Goal: Obtain resource: Download file/media

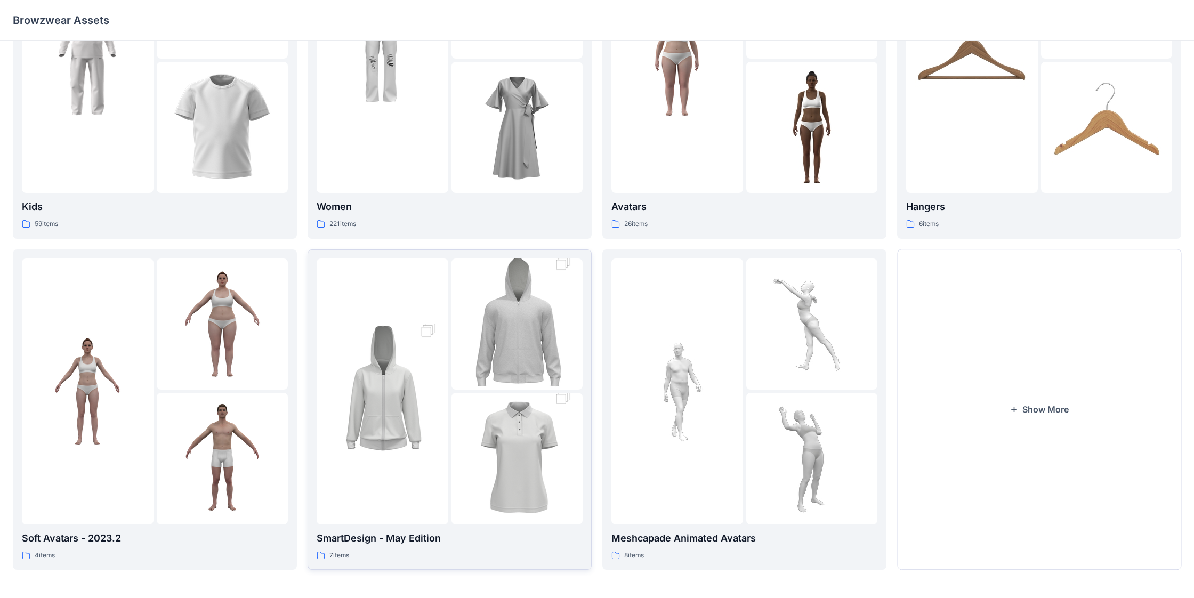
scroll to position [137, 0]
click at [532, 397] on button "Show More" at bounding box center [1039, 408] width 284 height 321
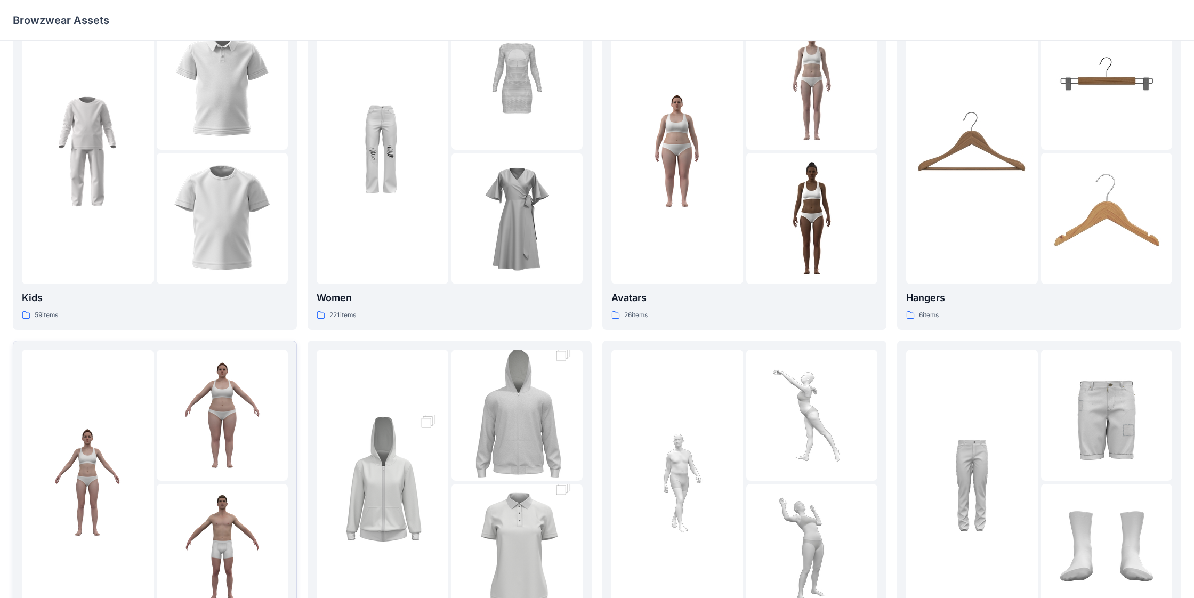
scroll to position [0, 0]
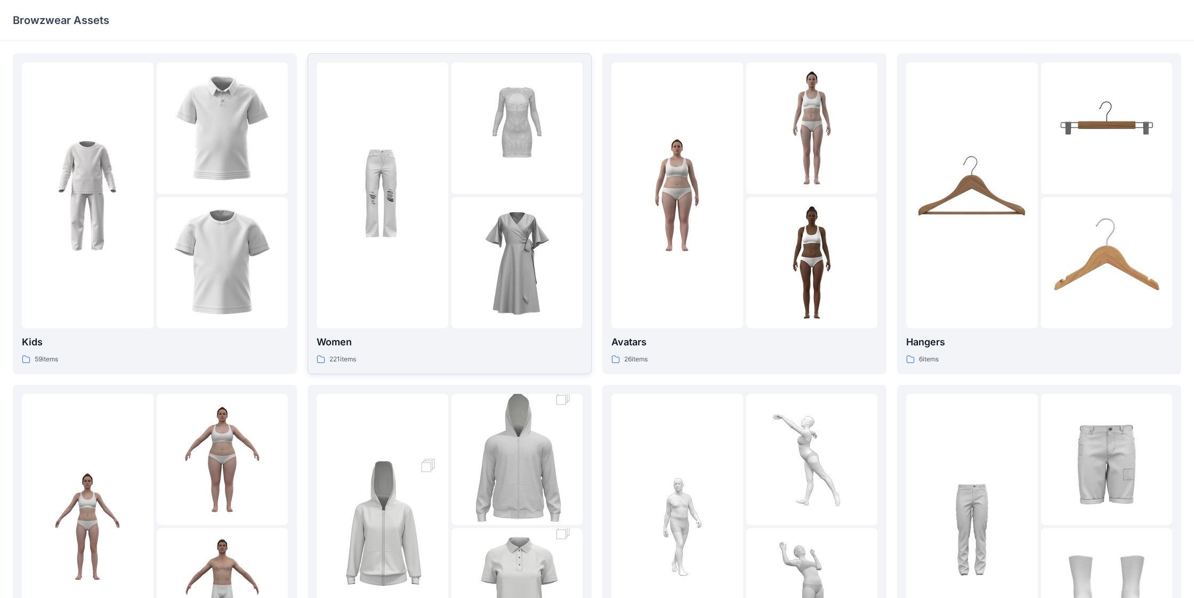
click at [420, 211] on img at bounding box center [381, 195] width 117 height 117
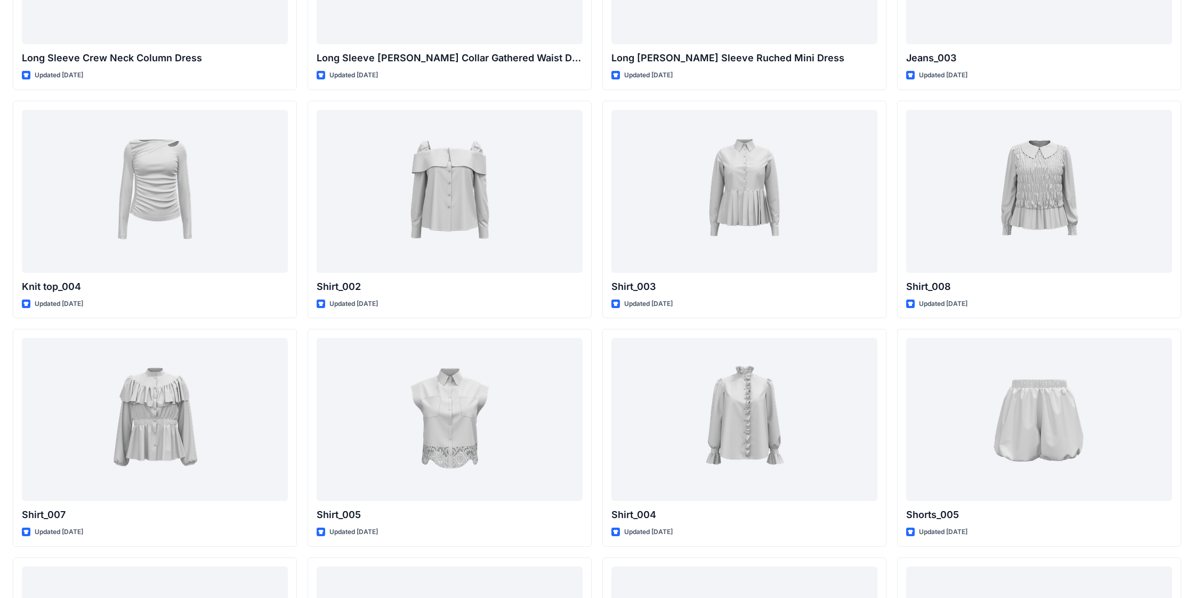
scroll to position [4300, 0]
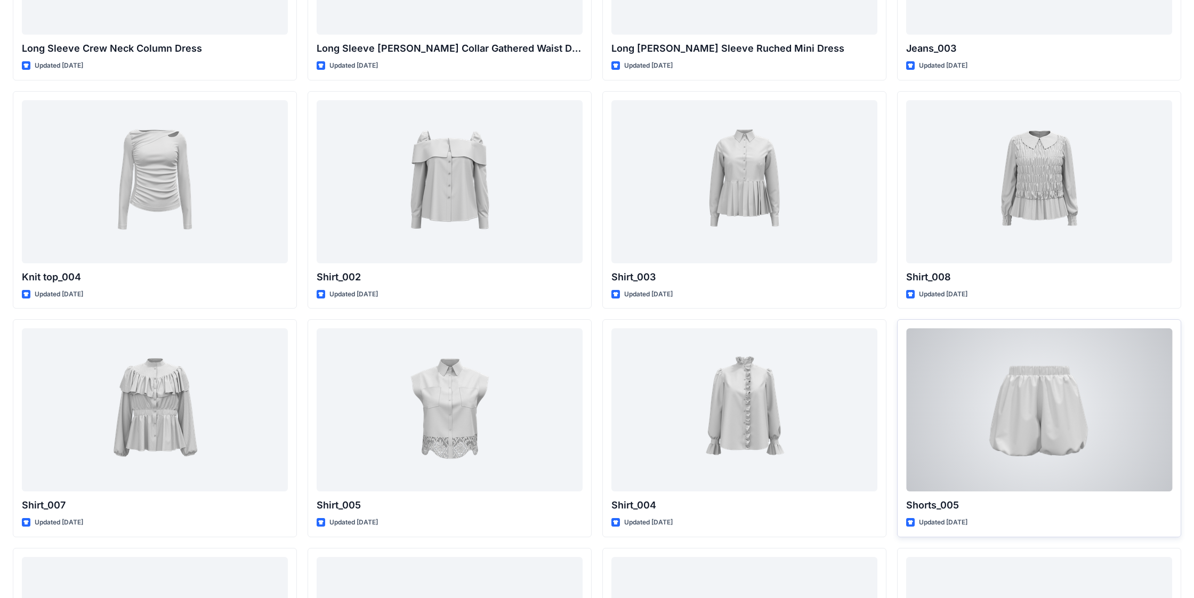
click at [532, 392] on div at bounding box center [1039, 409] width 266 height 163
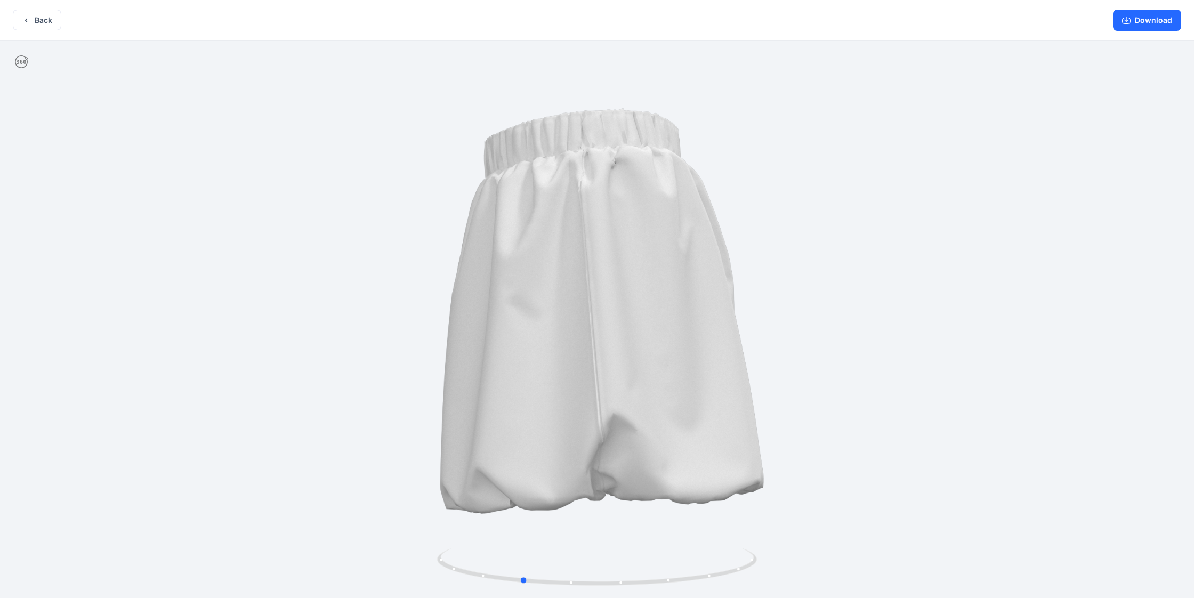
drag, startPoint x: 750, startPoint y: 420, endPoint x: 947, endPoint y: 367, distance: 204.2
click at [532, 367] on div at bounding box center [597, 320] width 1194 height 560
click at [532, 24] on button "Download" at bounding box center [1147, 20] width 68 height 21
click at [532, 19] on icon "button" at bounding box center [1126, 20] width 9 height 9
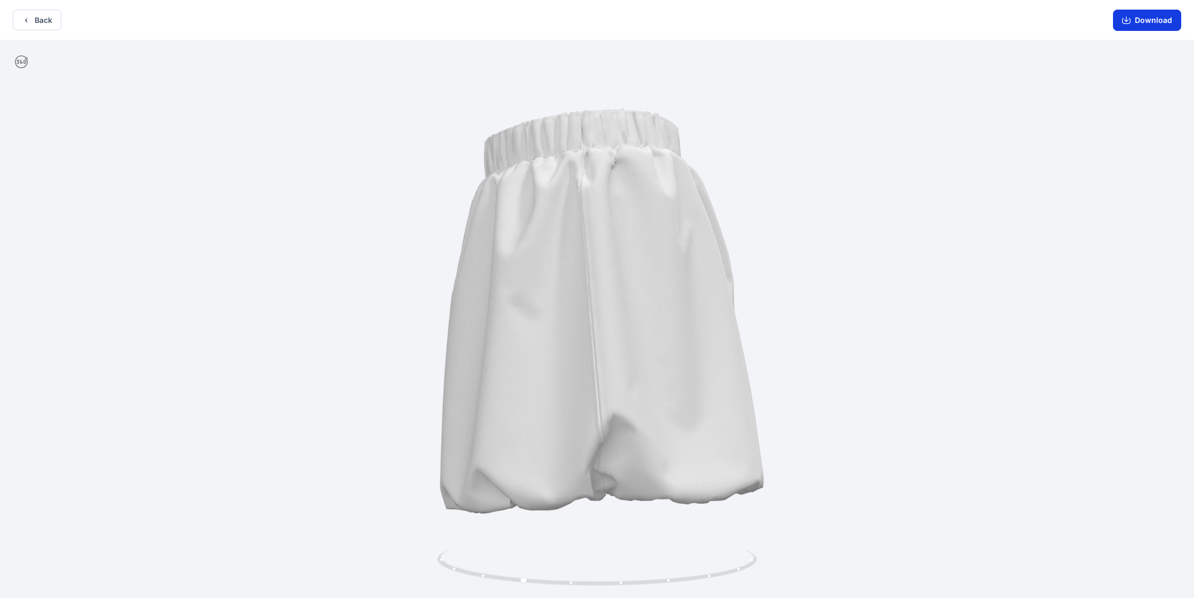
click at [532, 19] on icon "button" at bounding box center [1126, 20] width 9 height 9
click at [54, 20] on button "Back" at bounding box center [37, 20] width 48 height 21
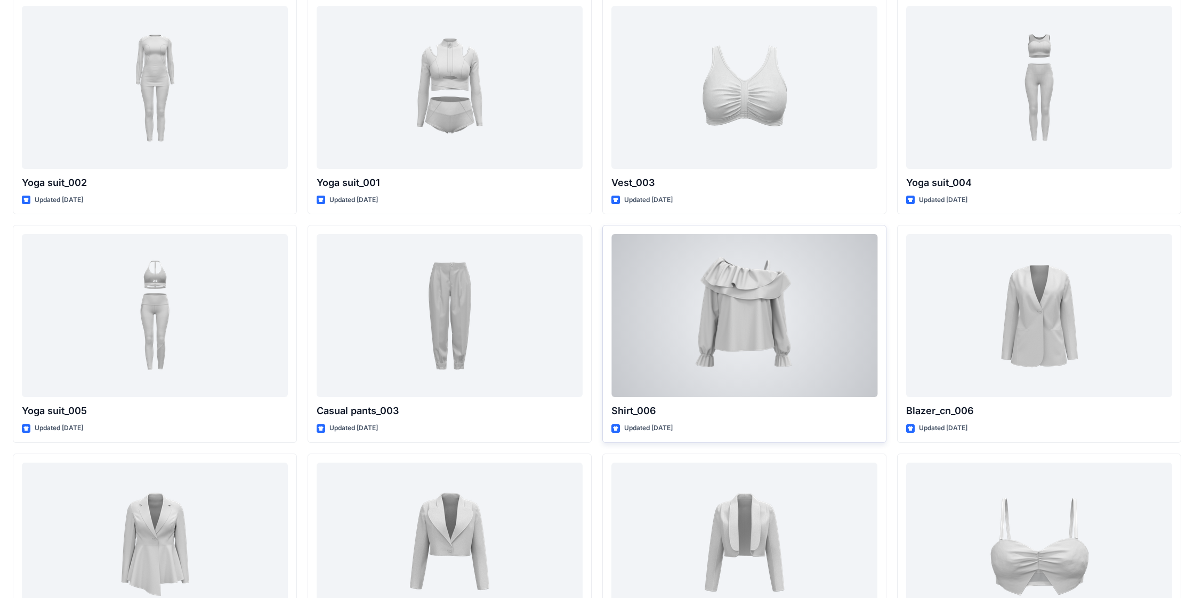
scroll to position [5534, 0]
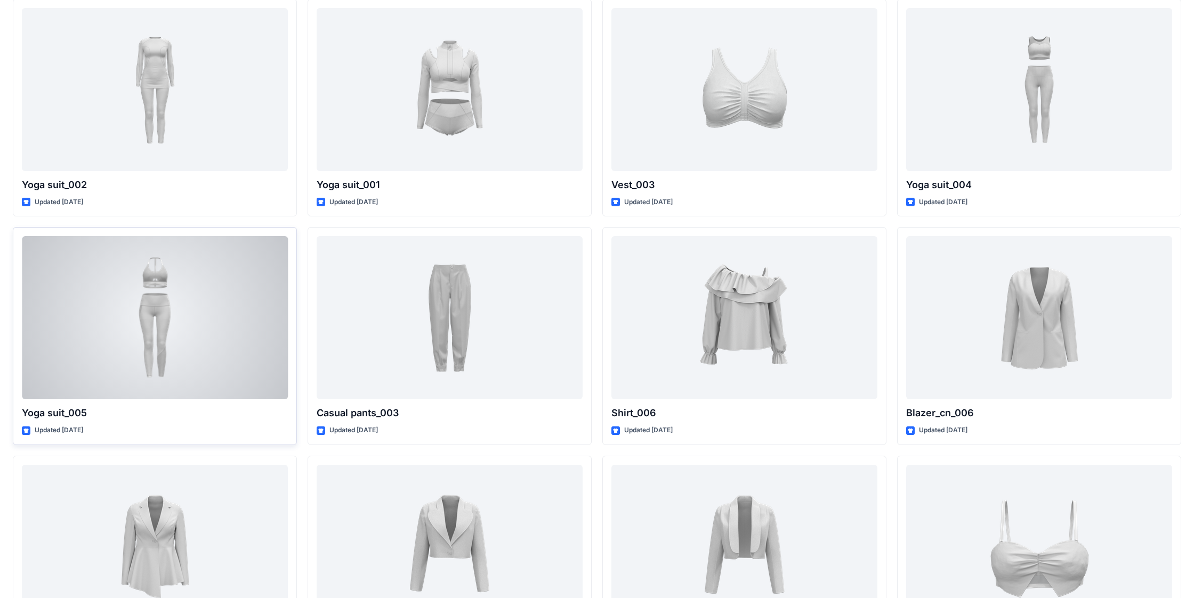
click at [196, 322] on div at bounding box center [155, 317] width 266 height 163
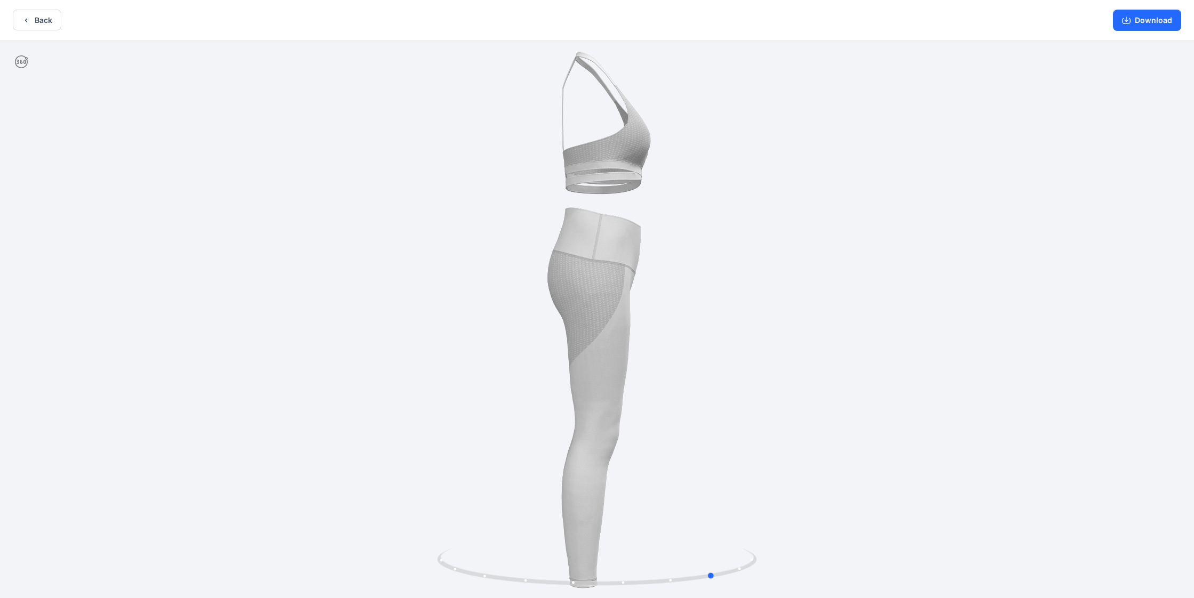
drag, startPoint x: 829, startPoint y: 245, endPoint x: 628, endPoint y: 218, distance: 203.3
click at [532, 218] on div at bounding box center [597, 320] width 1194 height 560
click at [532, 20] on button "Download" at bounding box center [1147, 20] width 68 height 21
click at [38, 28] on button "Back" at bounding box center [37, 20] width 48 height 21
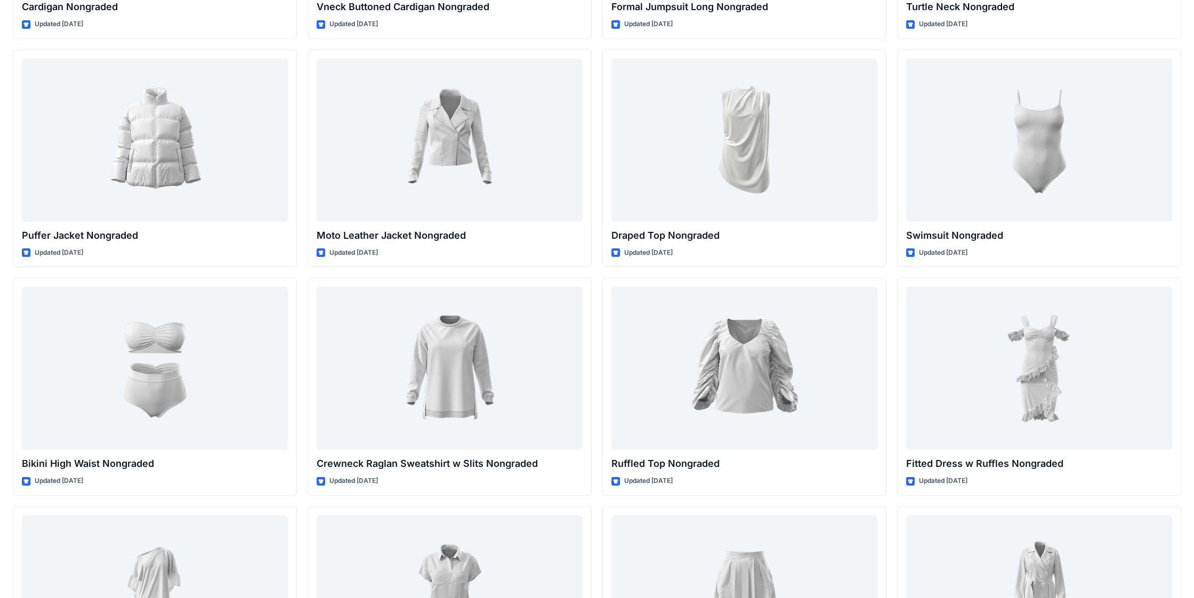
scroll to position [9593, 0]
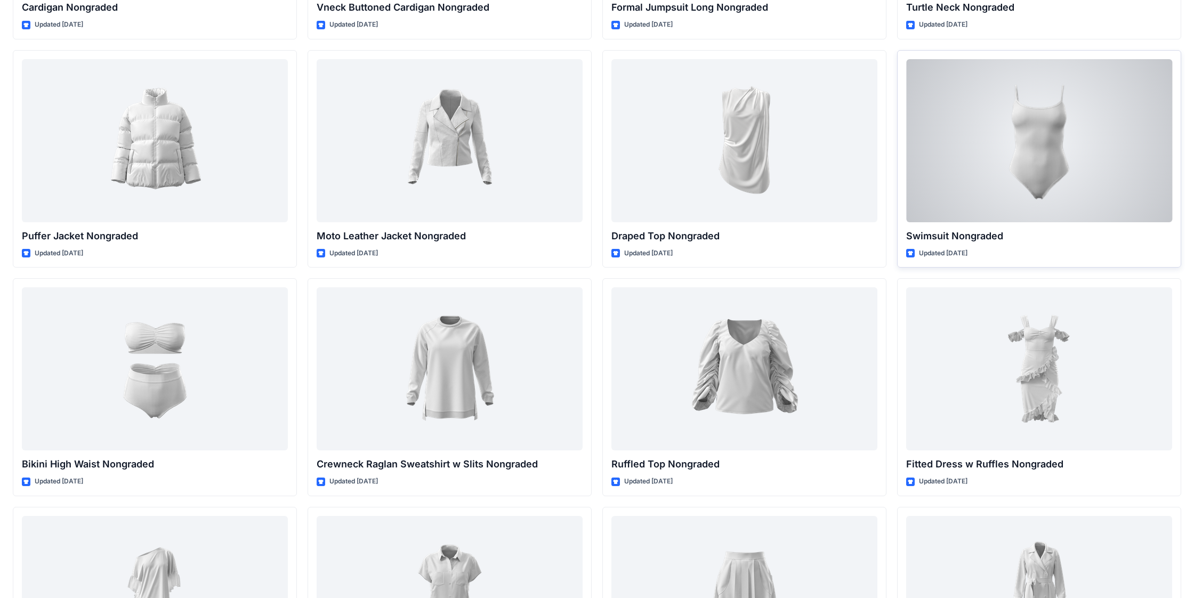
click at [532, 204] on div at bounding box center [1039, 140] width 266 height 163
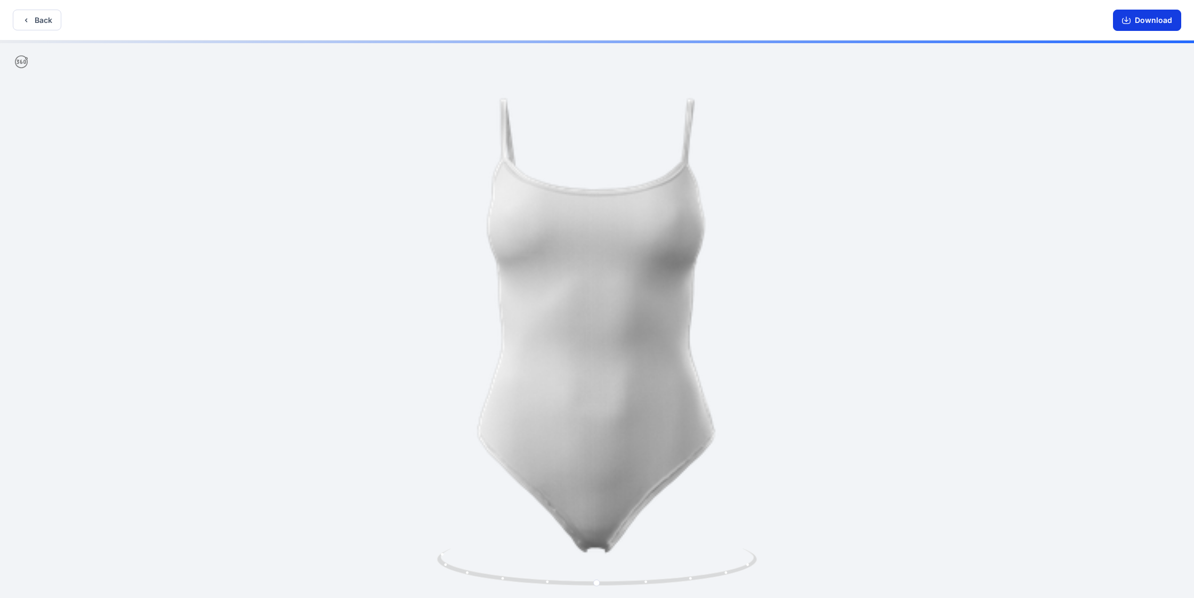
click at [532, 20] on button "Download" at bounding box center [1147, 20] width 68 height 21
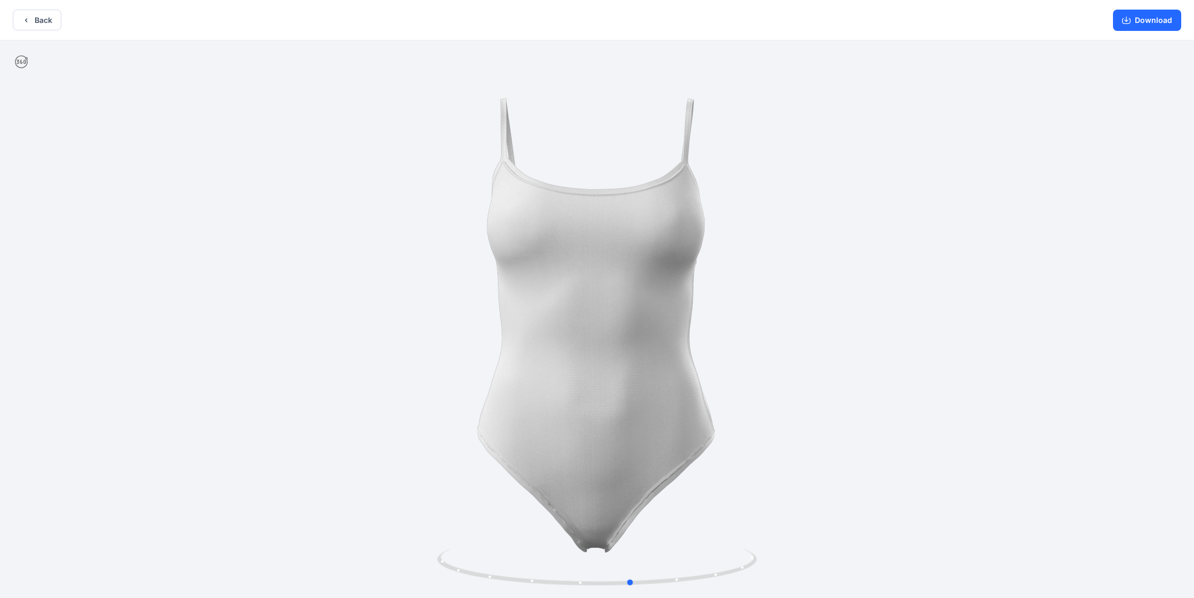
drag, startPoint x: 779, startPoint y: 412, endPoint x: 814, endPoint y: 410, distance: 35.3
click at [532, 410] on div at bounding box center [597, 320] width 1194 height 560
drag, startPoint x: 522, startPoint y: 398, endPoint x: 506, endPoint y: 398, distance: 16.0
click at [506, 398] on div at bounding box center [597, 320] width 1194 height 560
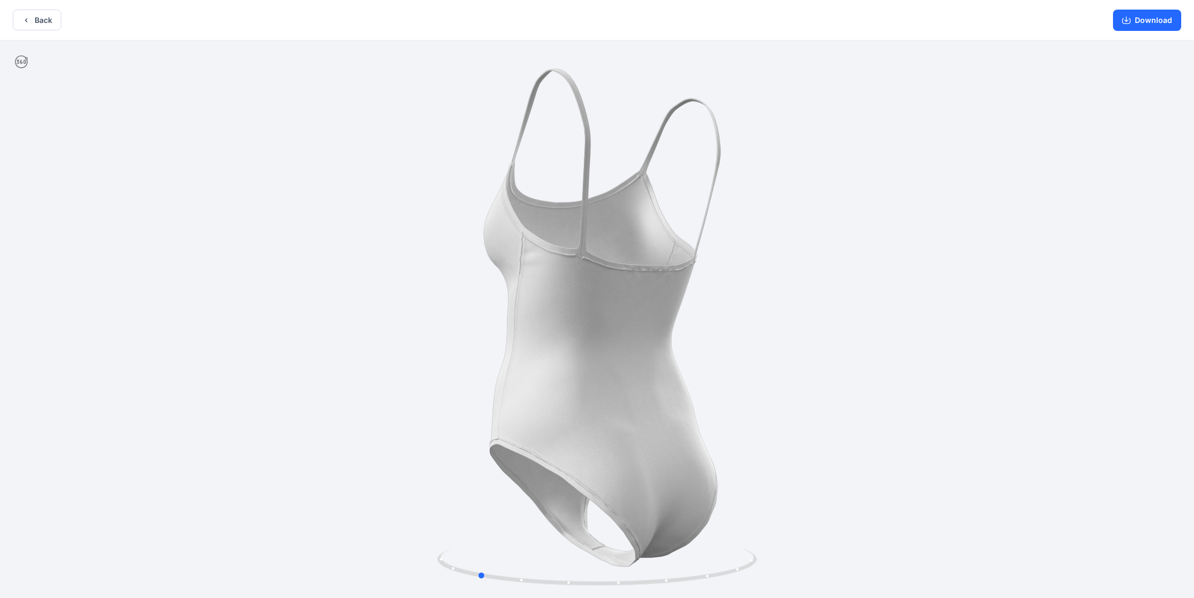
drag, startPoint x: 647, startPoint y: 329, endPoint x: 536, endPoint y: 464, distance: 174.9
click at [467, 354] on div at bounding box center [597, 320] width 1194 height 560
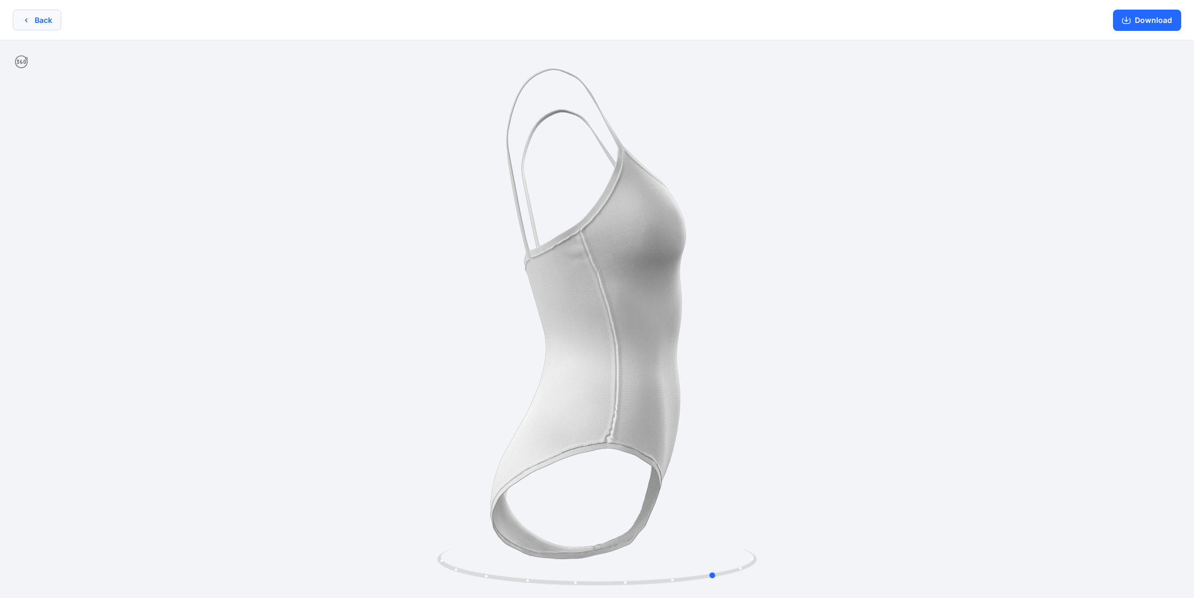
click at [36, 15] on button "Back" at bounding box center [37, 20] width 48 height 21
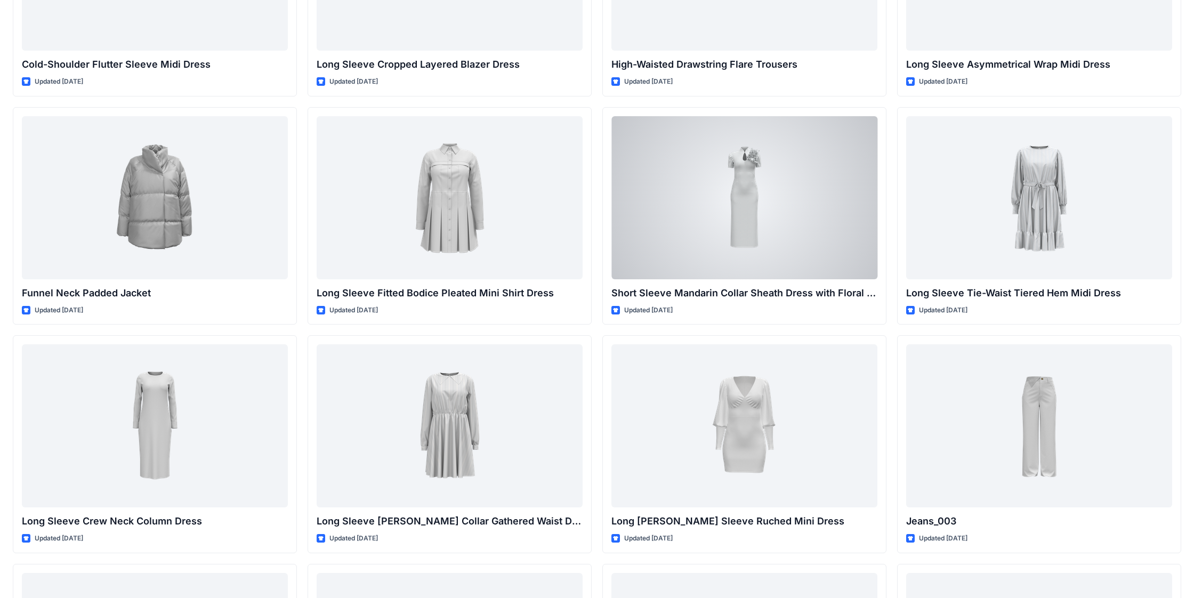
scroll to position [3828, 0]
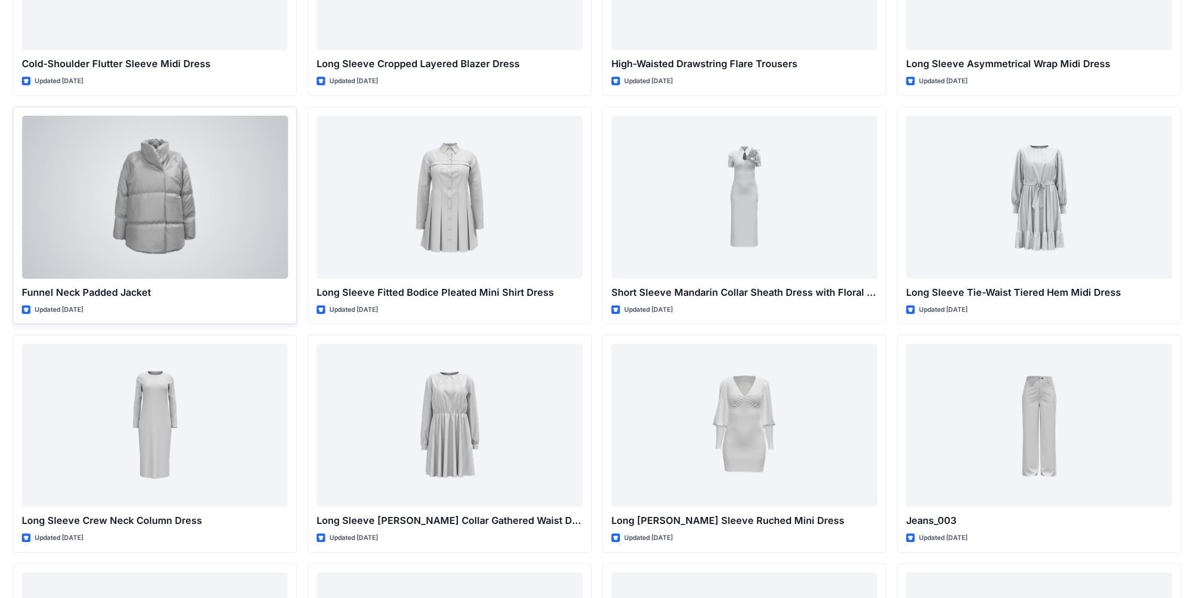
click at [197, 236] on div at bounding box center [155, 197] width 266 height 163
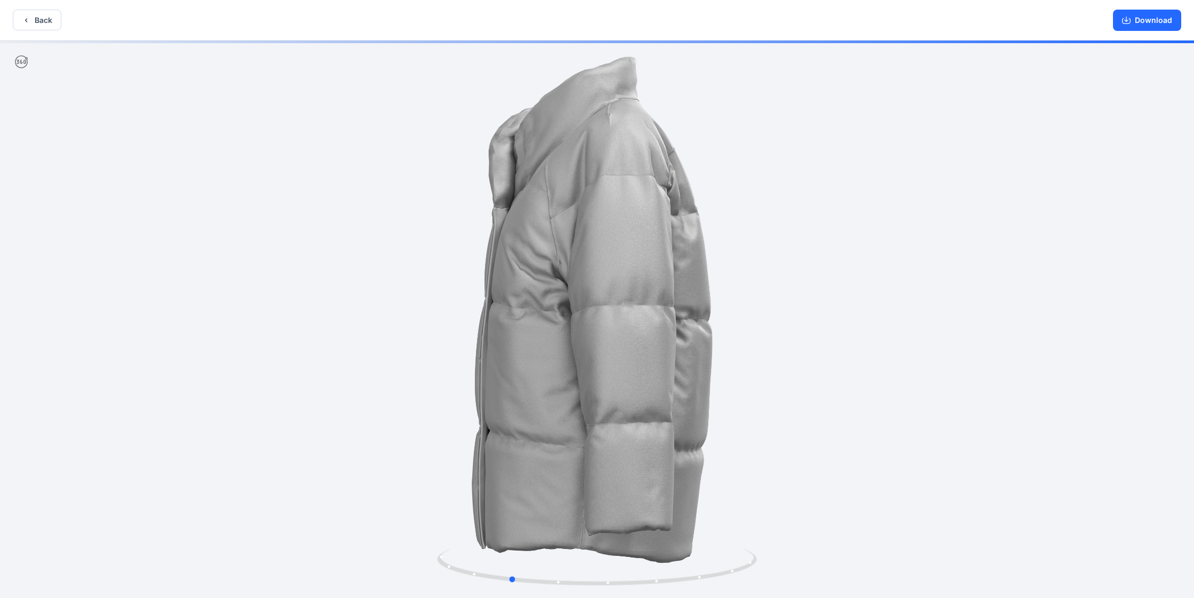
drag, startPoint x: 692, startPoint y: 260, endPoint x: 925, endPoint y: 231, distance: 234.1
click at [532, 231] on div at bounding box center [597, 320] width 1194 height 560
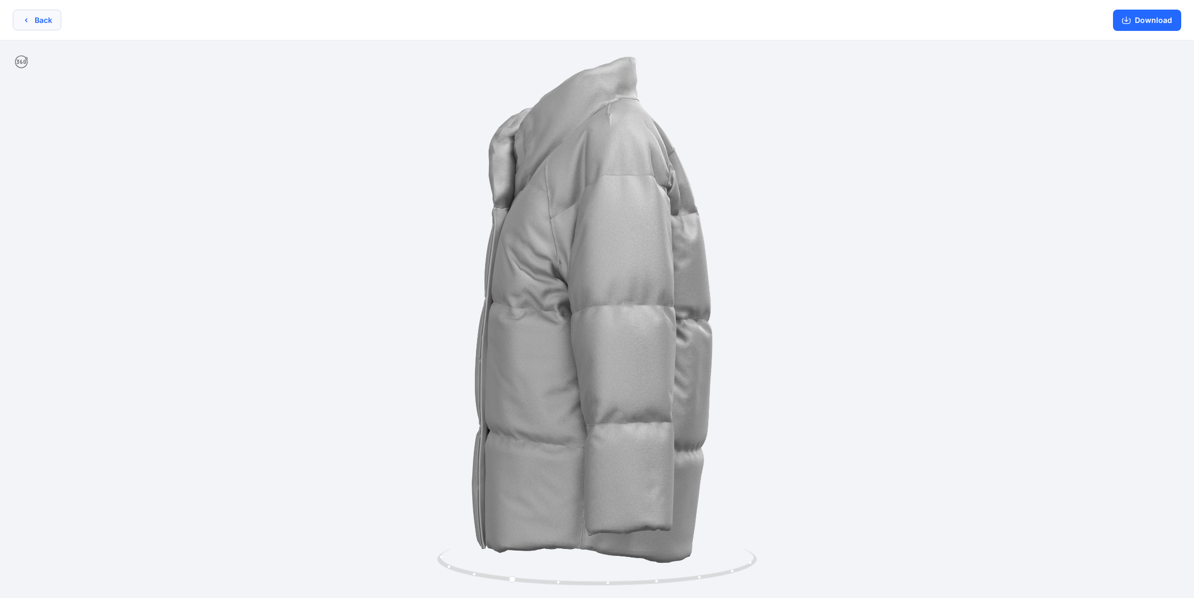
click at [21, 17] on button "Back" at bounding box center [37, 20] width 48 height 21
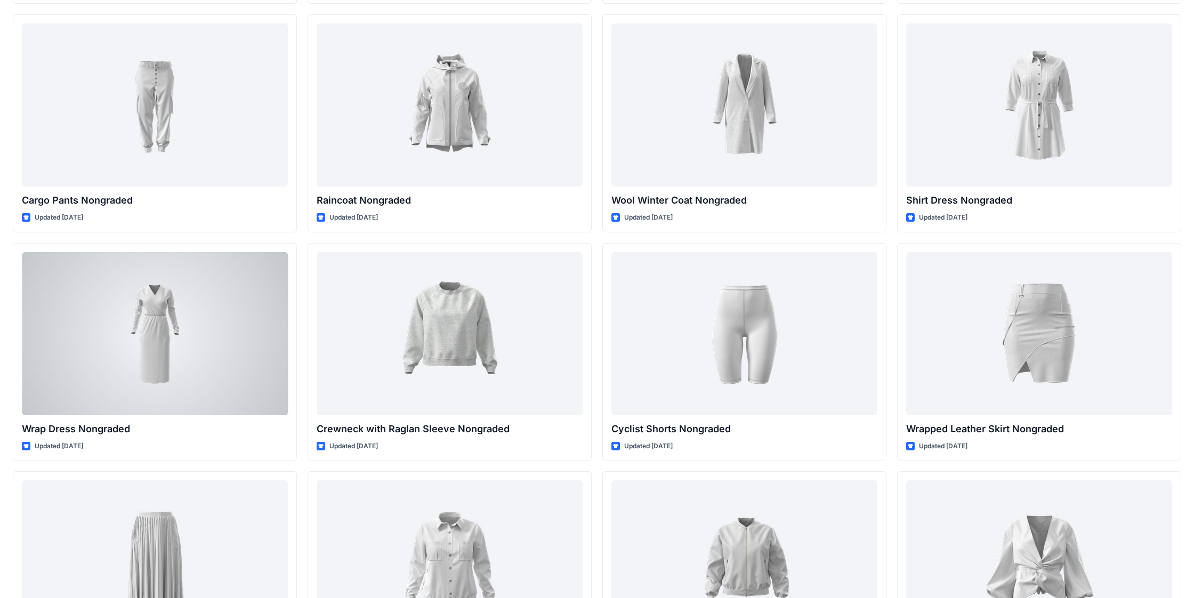
scroll to position [8717, 0]
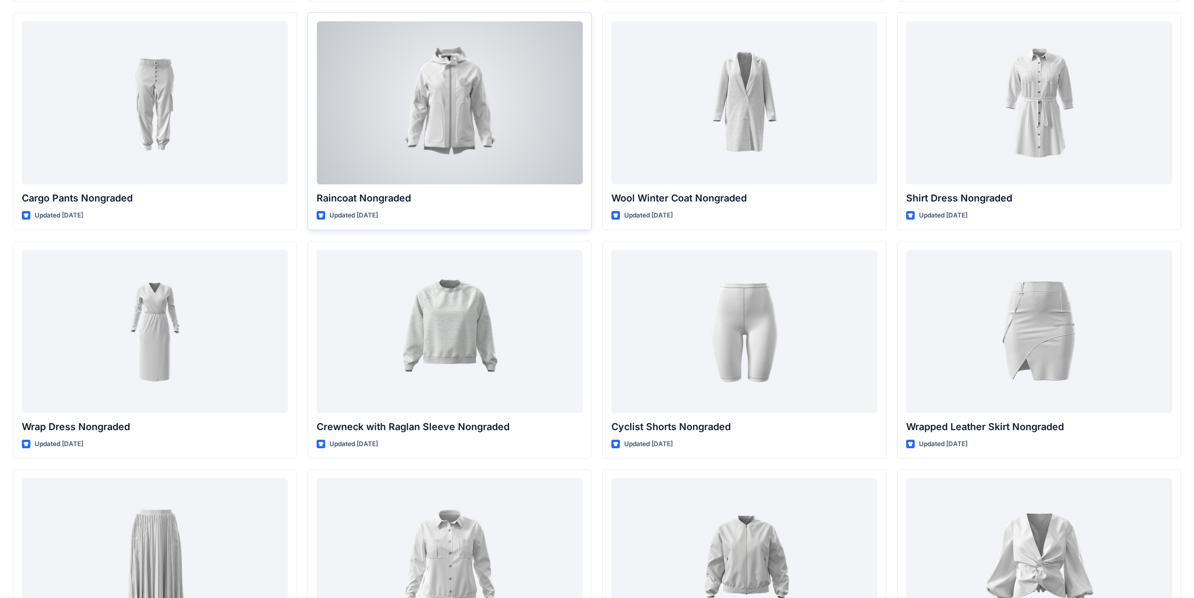
click at [461, 126] on div at bounding box center [450, 102] width 266 height 163
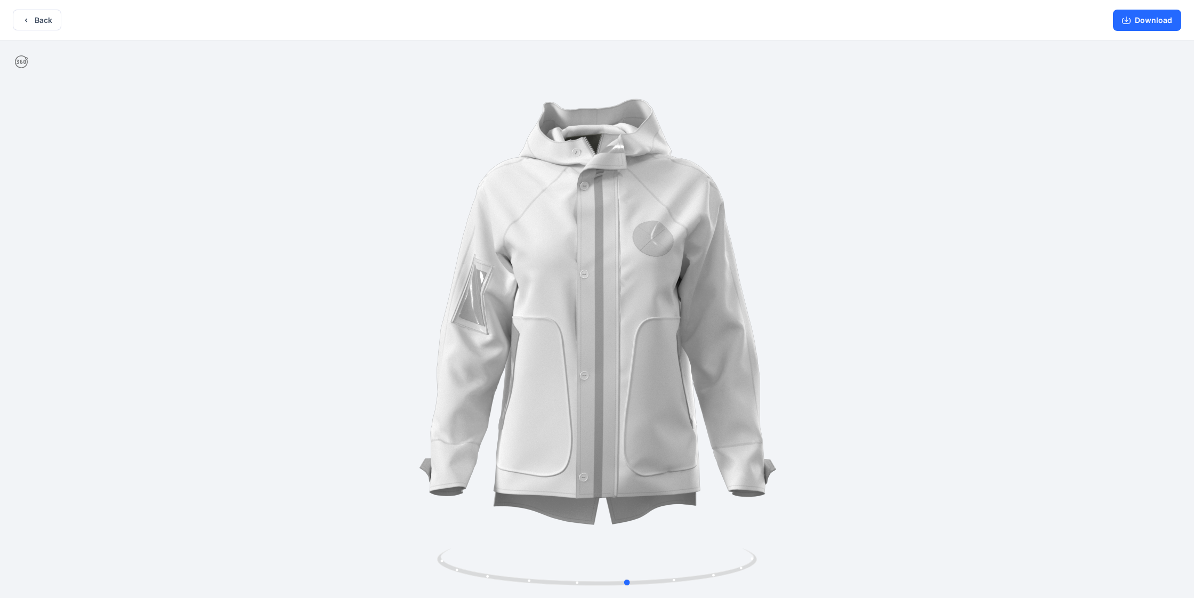
drag, startPoint x: 708, startPoint y: 331, endPoint x: 404, endPoint y: 318, distance: 304.6
click at [411, 334] on div at bounding box center [597, 320] width 1194 height 560
click at [532, 17] on icon "button" at bounding box center [1126, 20] width 9 height 9
drag, startPoint x: 41, startPoint y: 13, endPoint x: 47, endPoint y: 13, distance: 5.9
click at [43, 13] on button "Back" at bounding box center [37, 20] width 48 height 21
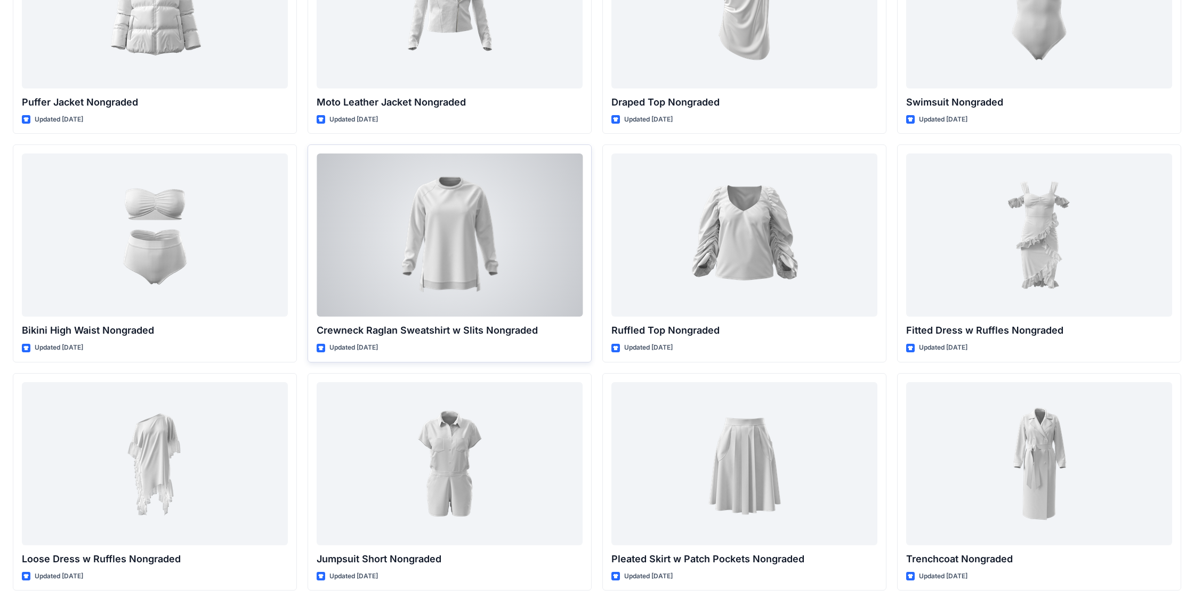
scroll to position [9737, 0]
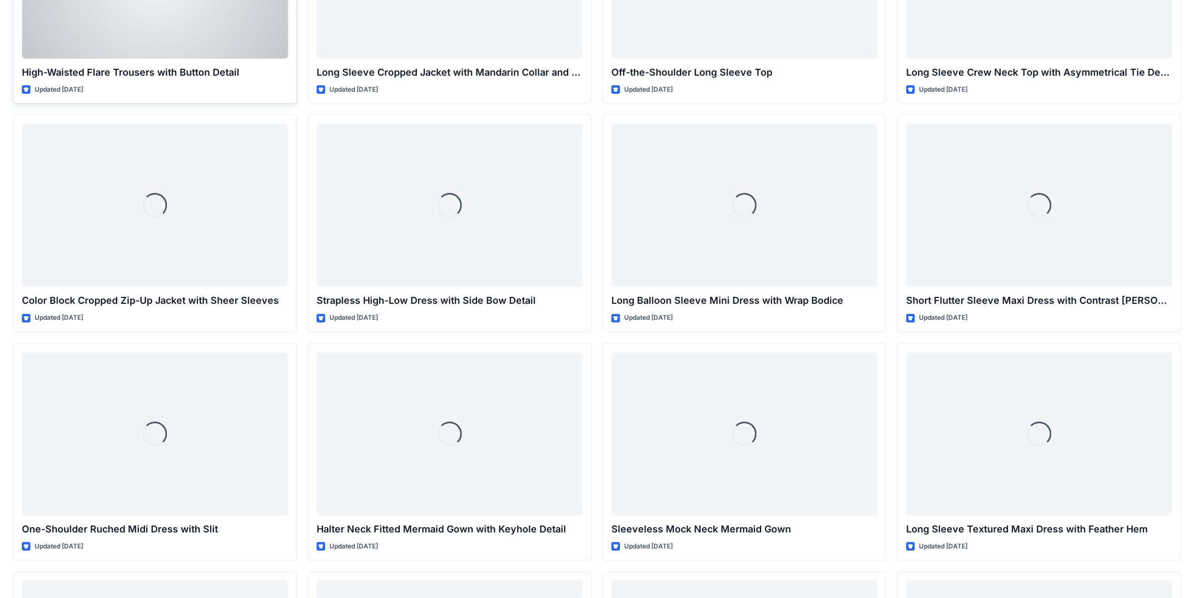
click at [71, 93] on p "Updated [DATE]" at bounding box center [59, 89] width 48 height 11
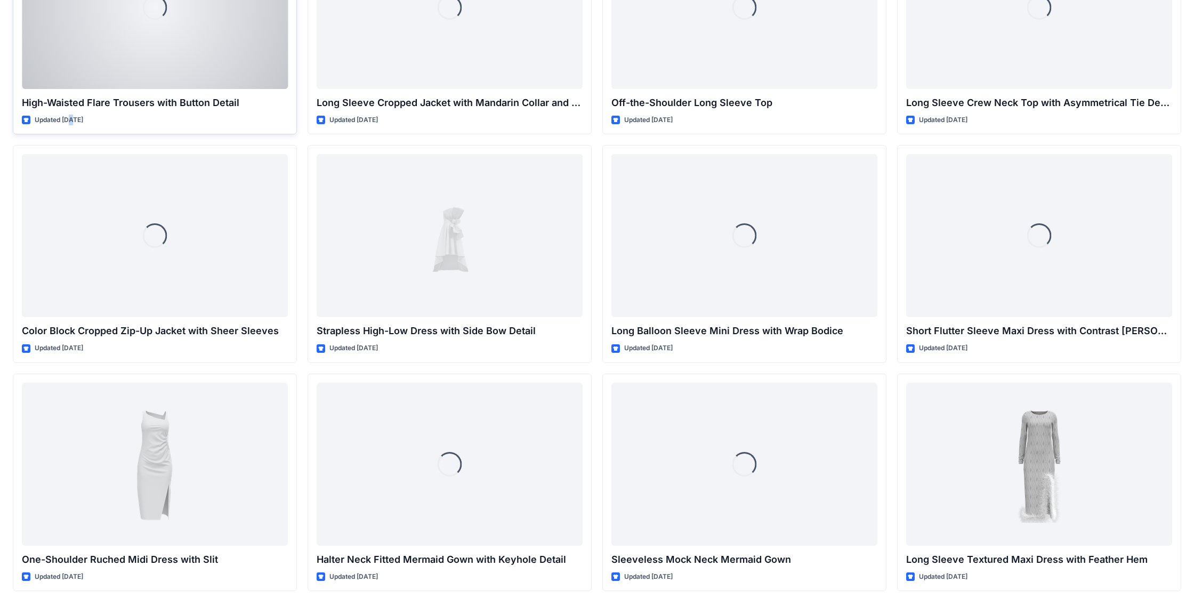
scroll to position [0, 0]
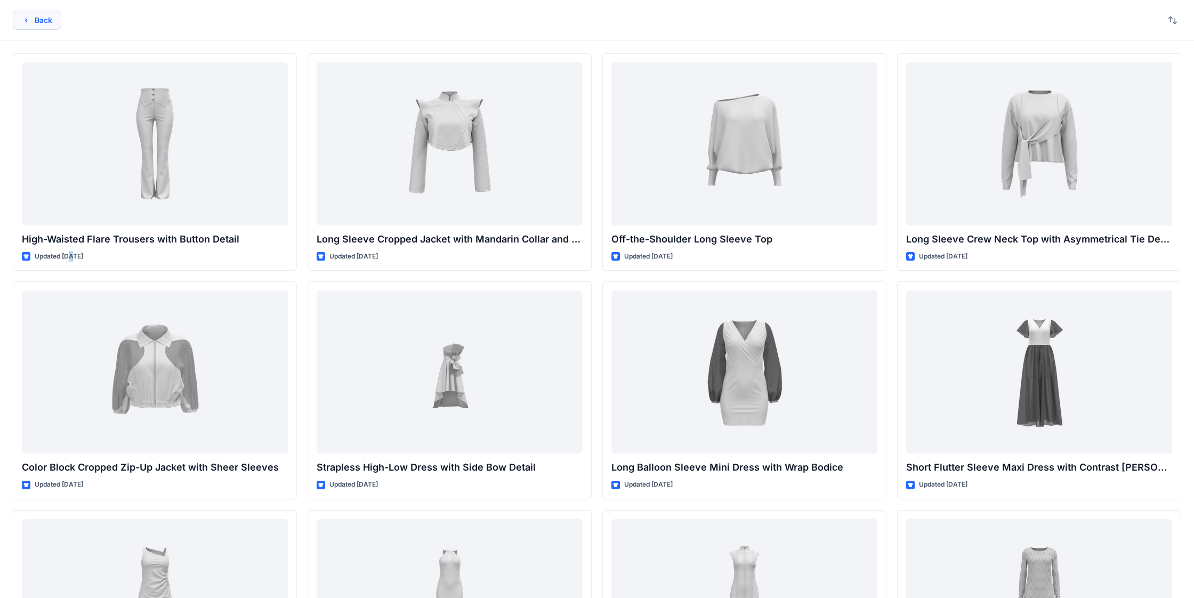
click at [41, 28] on button "Back" at bounding box center [37, 20] width 48 height 19
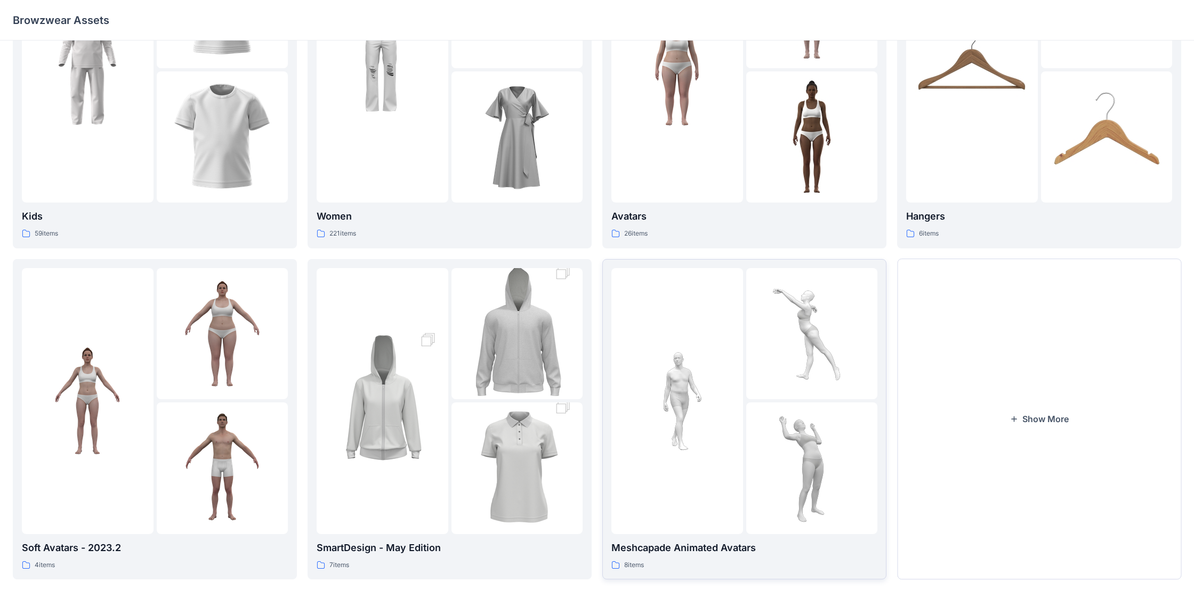
scroll to position [137, 0]
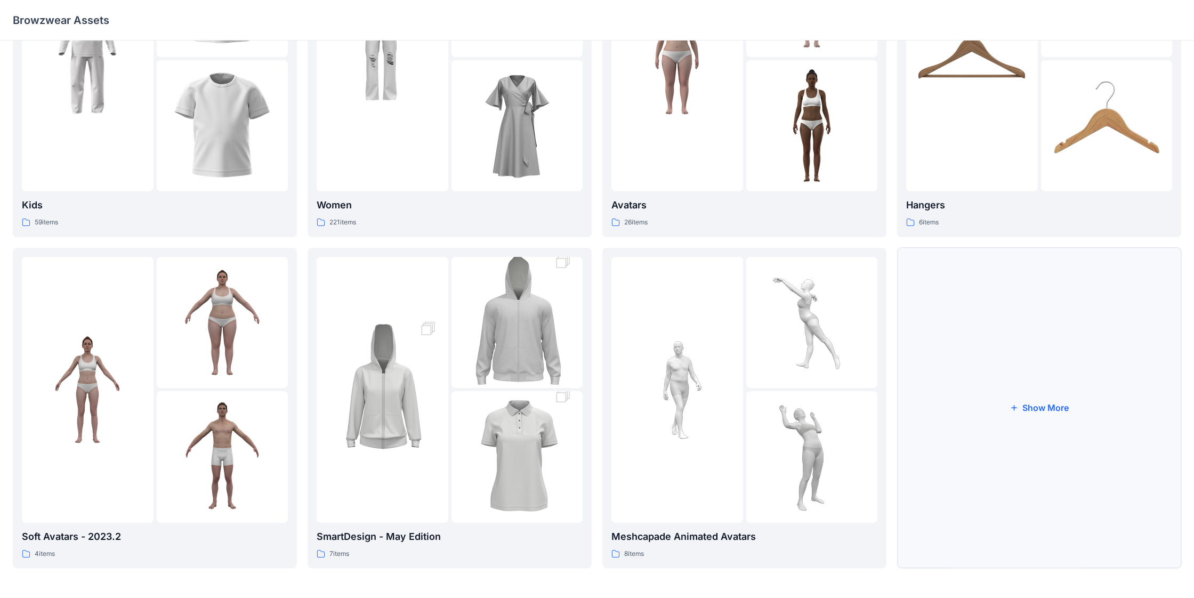
click at [532, 402] on button "Show More" at bounding box center [1039, 408] width 284 height 321
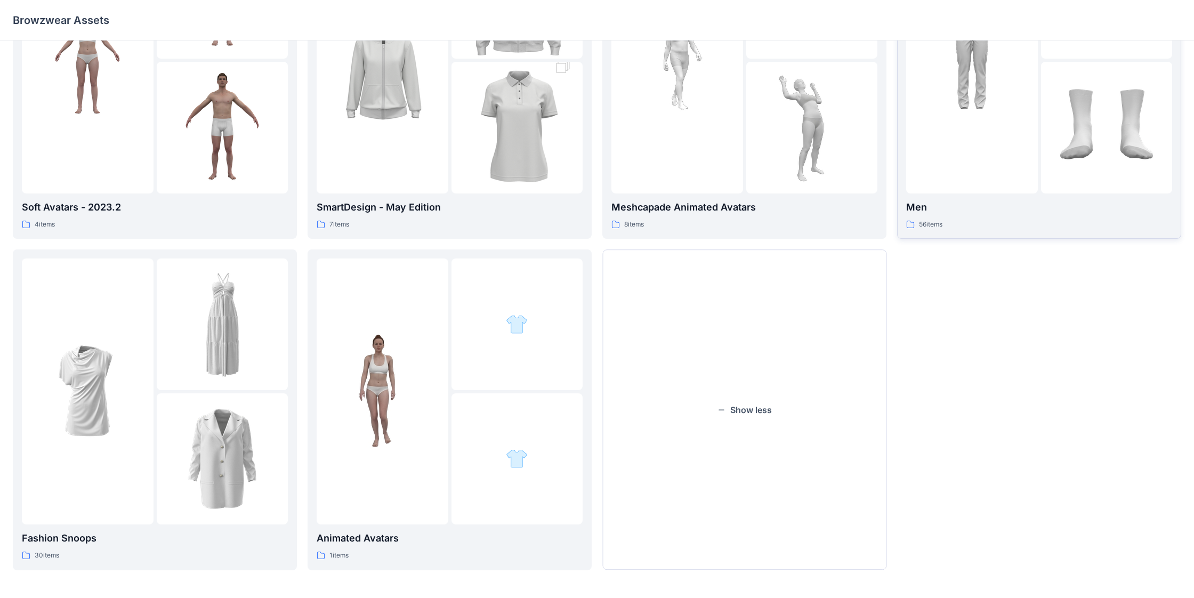
scroll to position [468, 0]
click at [532, 182] on div at bounding box center [972, 59] width 132 height 266
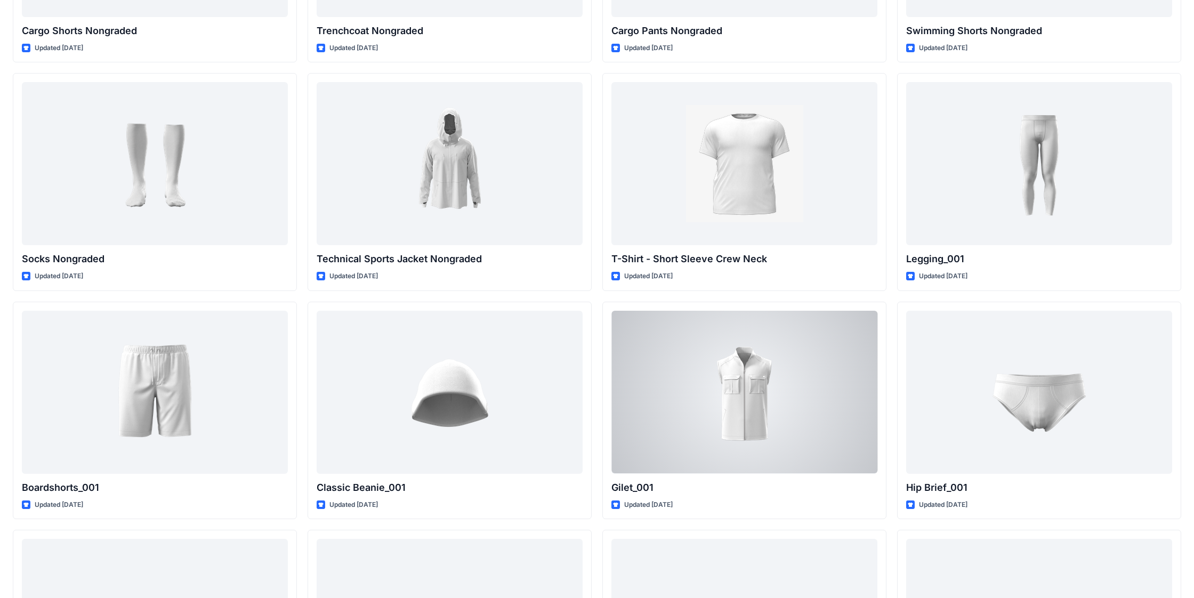
scroll to position [1577, 0]
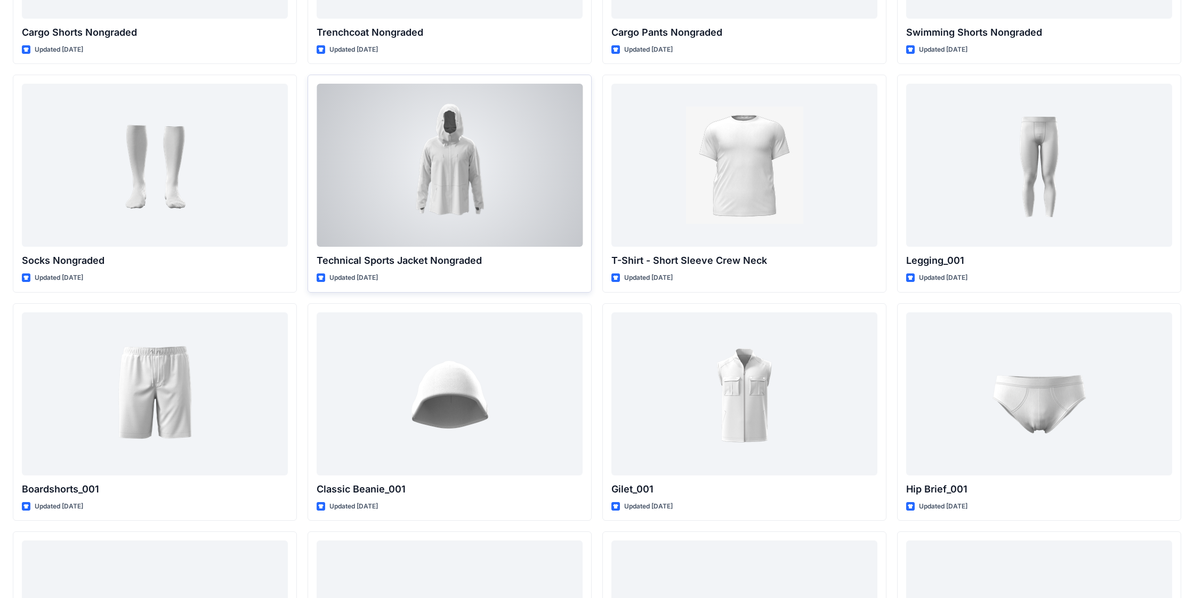
click at [440, 187] on div at bounding box center [450, 165] width 266 height 163
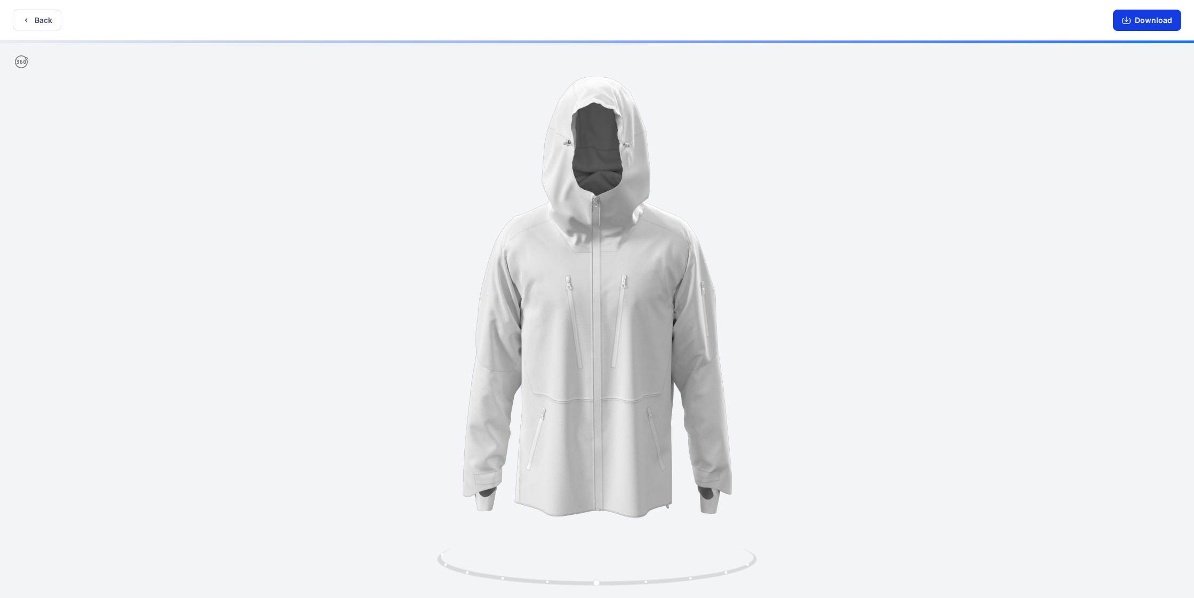
click at [532, 23] on button "Download" at bounding box center [1147, 20] width 68 height 21
